Goal: Navigation & Orientation: Find specific page/section

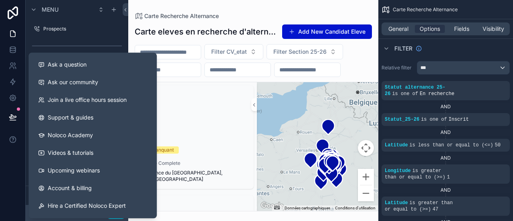
click at [0, 170] on div at bounding box center [13, 110] width 26 height 221
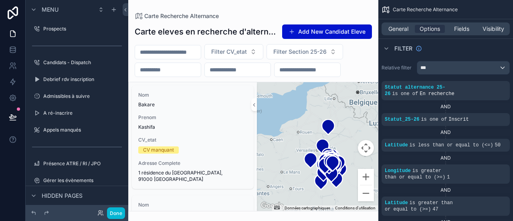
click at [0, 170] on div at bounding box center [13, 110] width 26 height 221
click at [117, 210] on button "Done" at bounding box center [116, 213] width 18 height 12
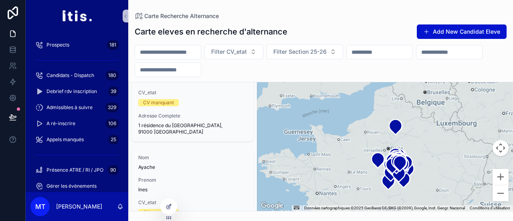
scroll to position [114, 0]
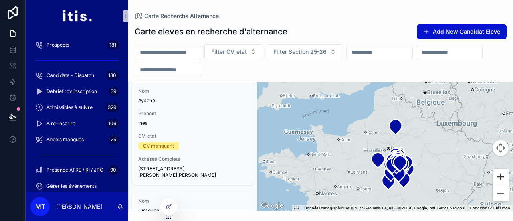
click at [498, 181] on button "Zoom avant" at bounding box center [501, 177] width 16 height 16
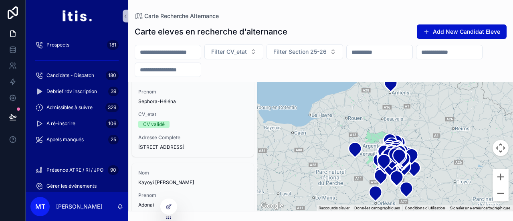
scroll to position [1711, 0]
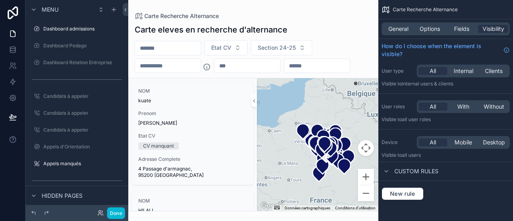
scroll to position [522, 0]
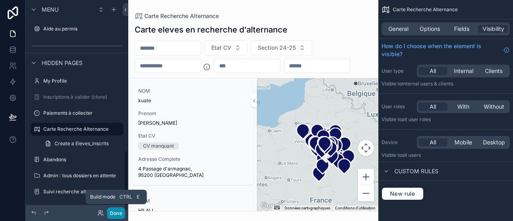
click at [114, 213] on button "Done" at bounding box center [116, 213] width 18 height 12
